Goal: Task Accomplishment & Management: Use online tool/utility

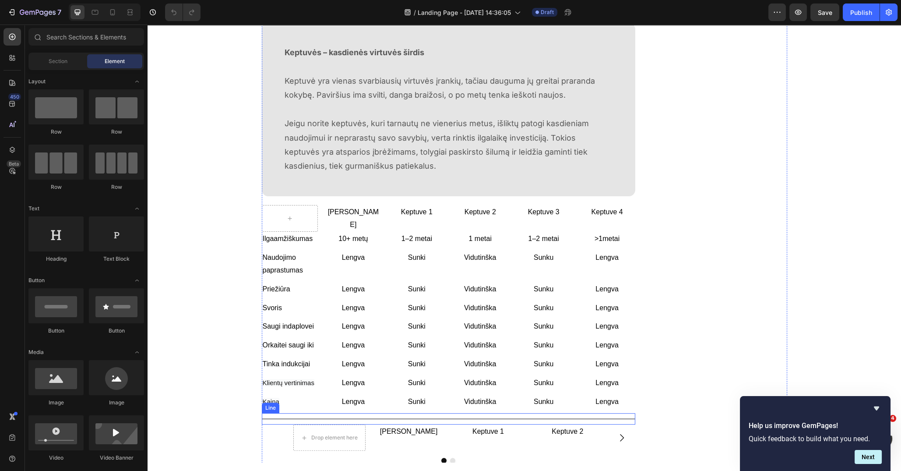
scroll to position [985, 0]
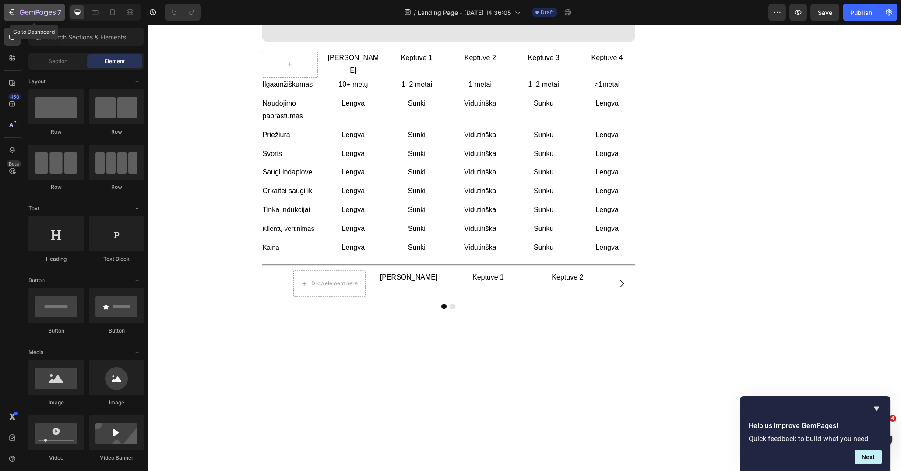
click at [8, 11] on icon "button" at bounding box center [11, 12] width 9 height 9
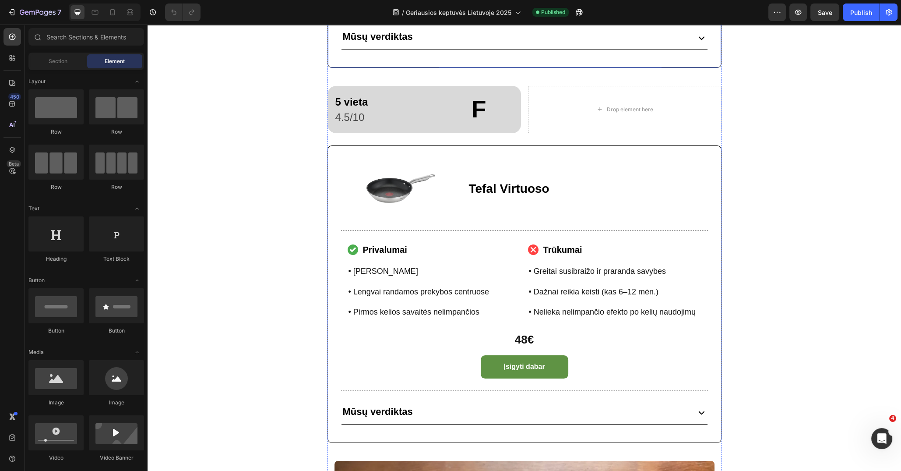
scroll to position [2189, 0]
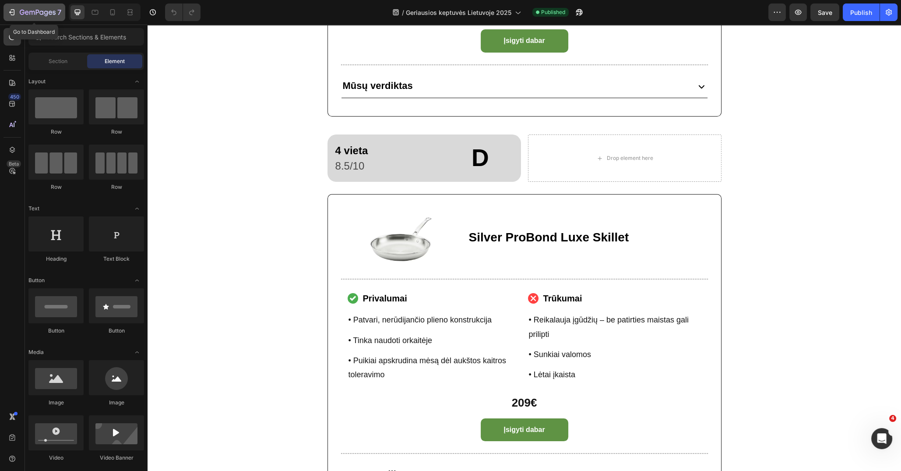
click at [18, 13] on div "7" at bounding box center [34, 12] width 54 height 11
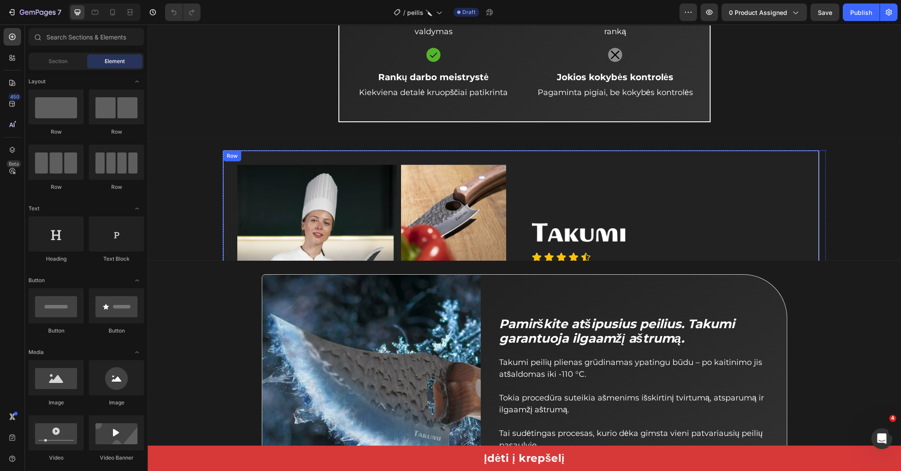
scroll to position [1204, 0]
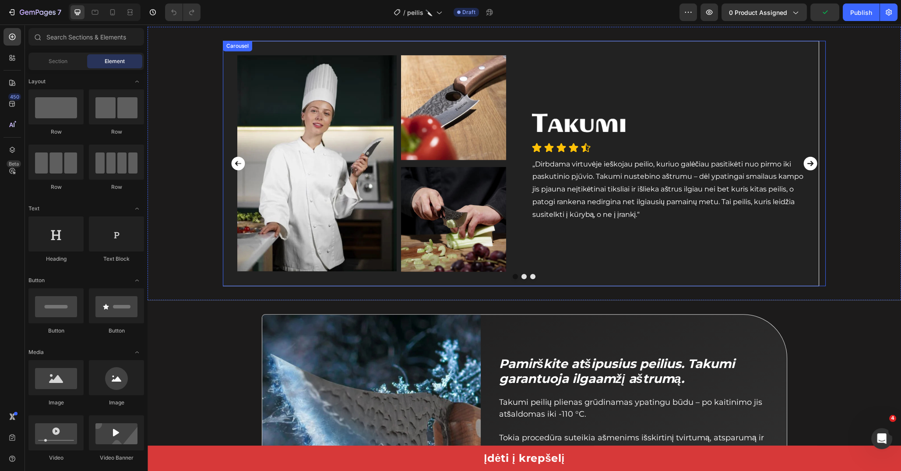
click at [804, 163] on icon "Carousel Next Arrow" at bounding box center [810, 163] width 17 height 17
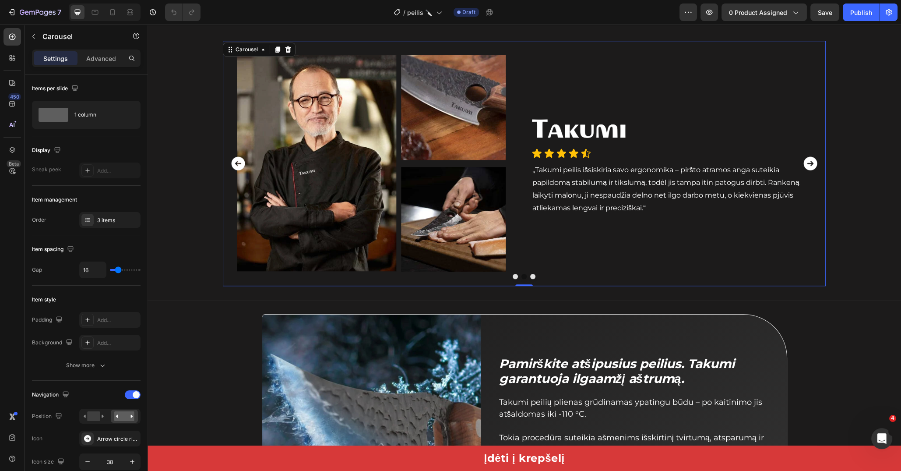
click at [804, 163] on icon "Carousel Next Arrow" at bounding box center [811, 164] width 14 height 14
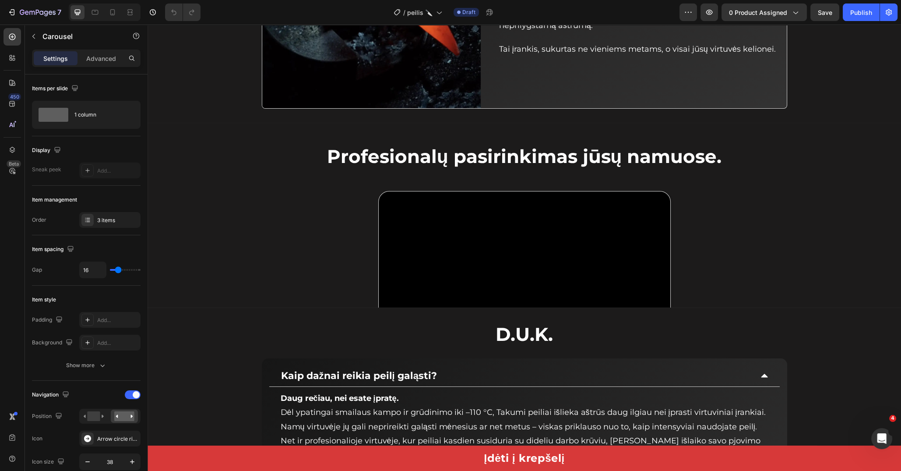
scroll to position [2189, 0]
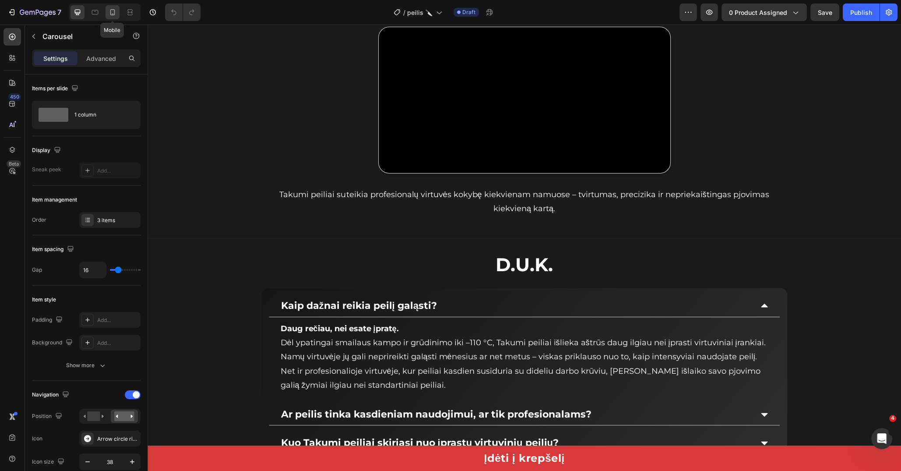
drag, startPoint x: 115, startPoint y: 13, endPoint x: 289, endPoint y: 54, distance: 178.7
click at [114, 13] on icon at bounding box center [112, 12] width 5 height 6
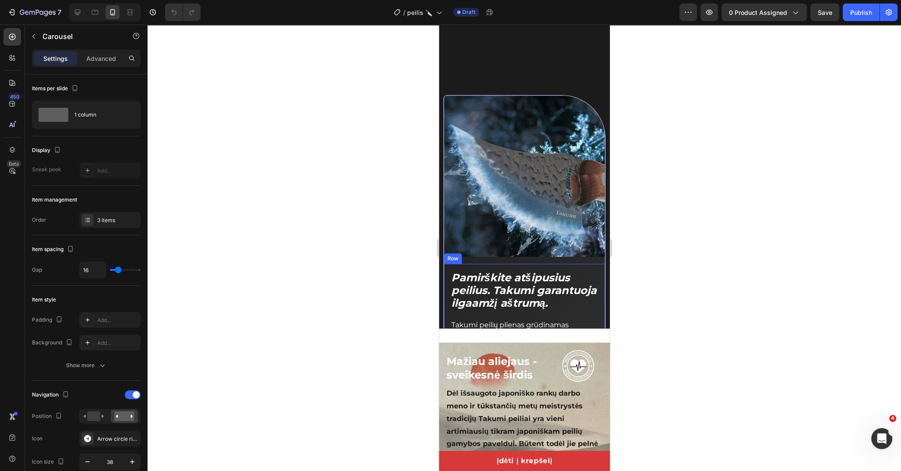
scroll to position [1259, 0]
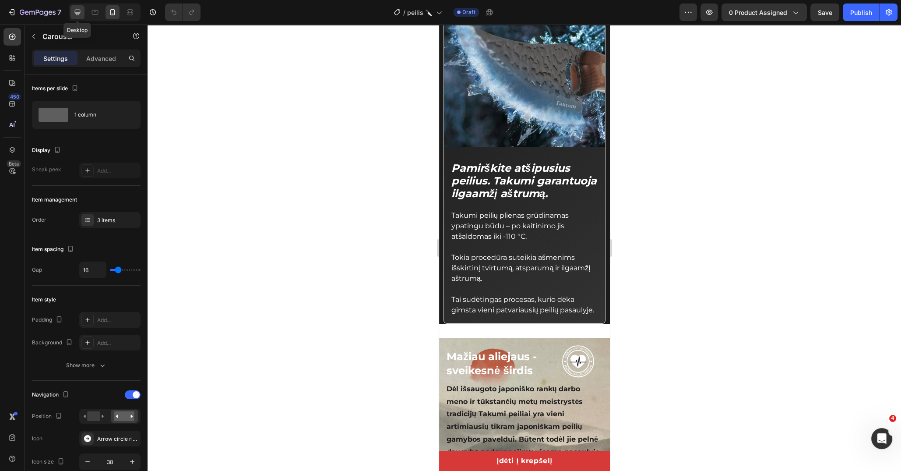
click at [70, 11] on div at bounding box center [77, 12] width 14 height 14
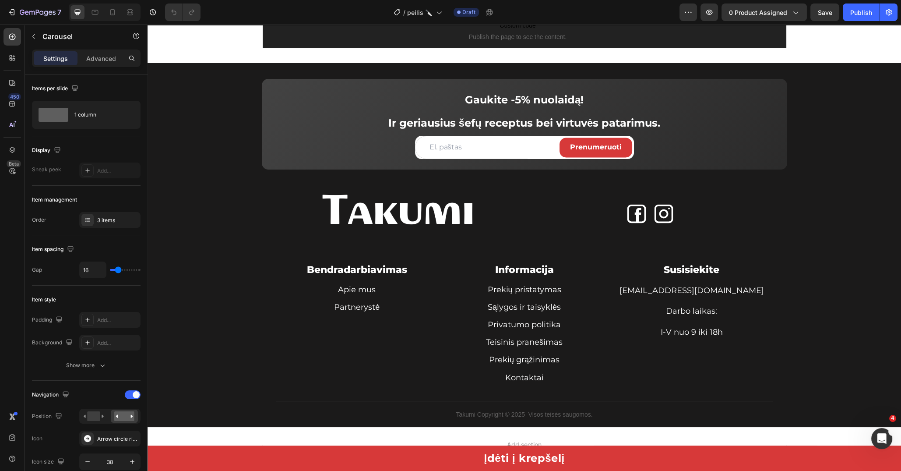
scroll to position [2872, 0]
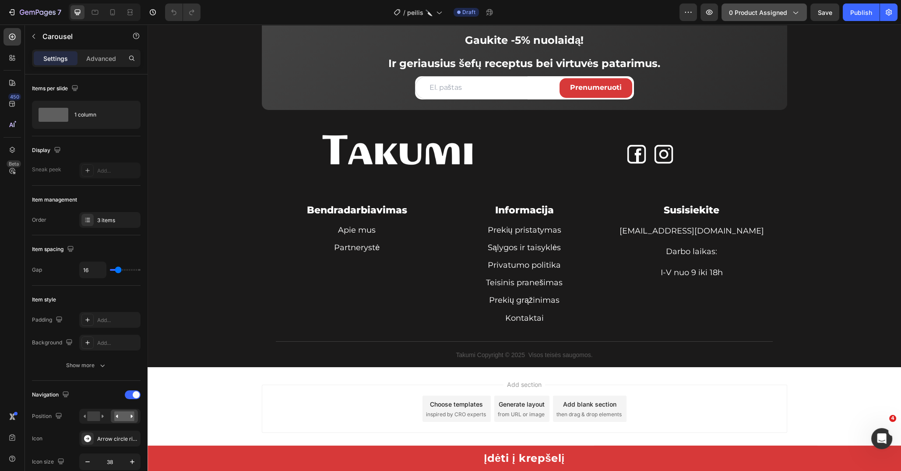
click at [802, 15] on button "0 product assigned" at bounding box center [764, 13] width 85 height 18
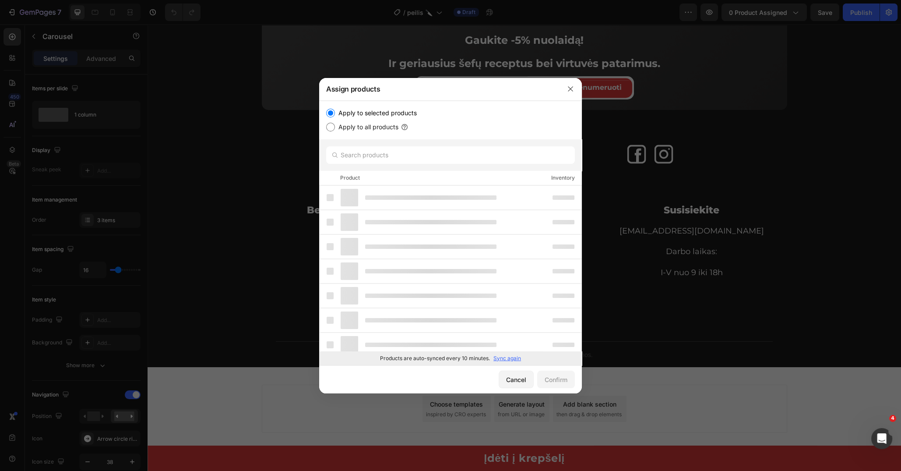
drag, startPoint x: 804, startPoint y: 58, endPoint x: 578, endPoint y: 46, distance: 226.7
click at [804, 58] on div at bounding box center [450, 235] width 901 height 471
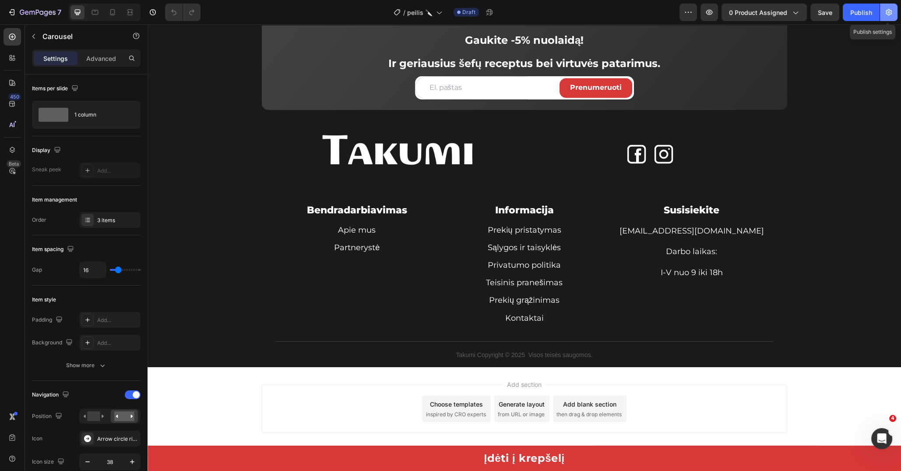
click at [891, 18] on button "button" at bounding box center [889, 13] width 18 height 18
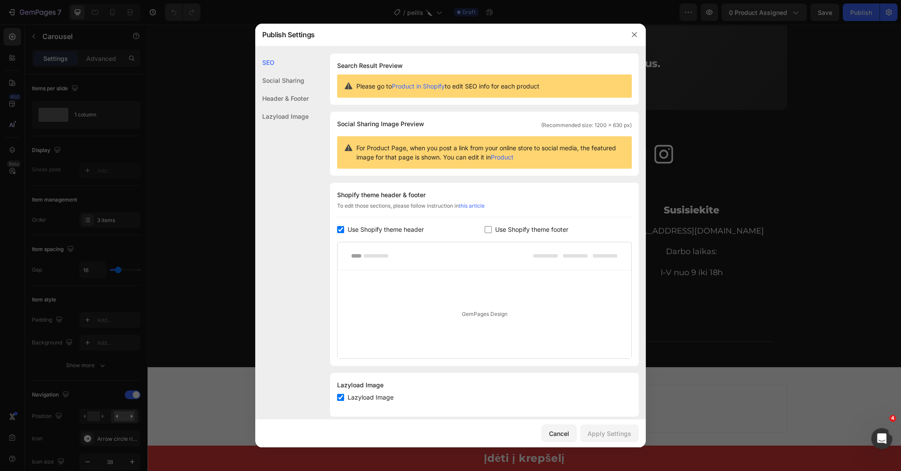
click at [669, 24] on div at bounding box center [450, 235] width 901 height 471
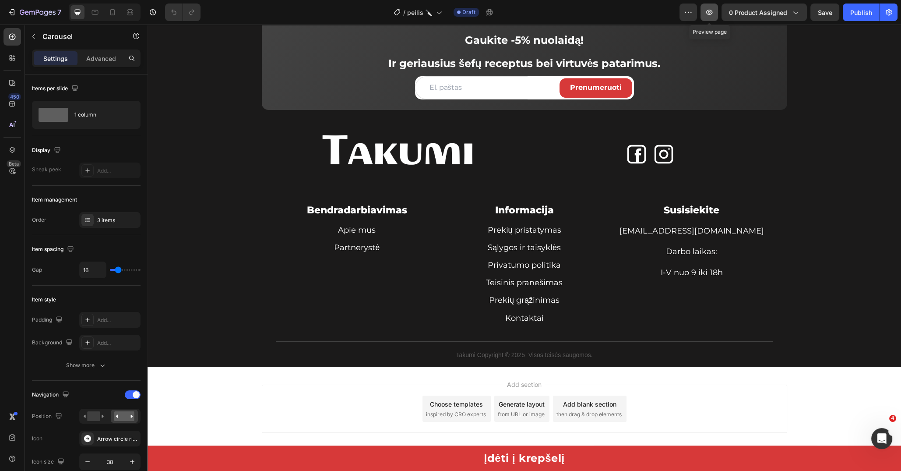
click at [703, 14] on button "button" at bounding box center [710, 13] width 18 height 18
